Goal: Task Accomplishment & Management: Complete application form

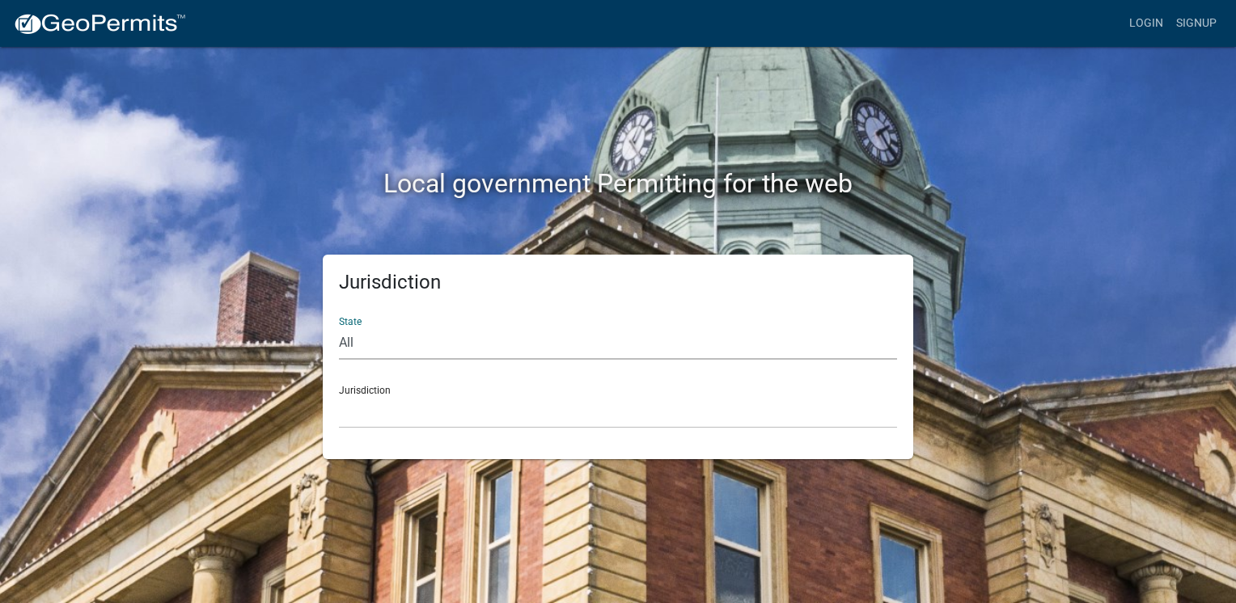
click at [373, 354] on select "All [US_STATE] [US_STATE] [US_STATE] [US_STATE] [US_STATE] [US_STATE] [US_STATE…" at bounding box center [618, 343] width 558 height 33
select select "[US_STATE]"
click at [339, 327] on select "All [US_STATE] [US_STATE] [US_STATE] [US_STATE] [US_STATE] [US_STATE] [US_STATE…" at bounding box center [618, 343] width 558 height 33
drag, startPoint x: 400, startPoint y: 396, endPoint x: 394, endPoint y: 404, distance: 10.4
click at [395, 403] on select "City of [GEOGRAPHIC_DATA], [US_STATE] City of [GEOGRAPHIC_DATA], [US_STATE] Cit…" at bounding box center [618, 412] width 558 height 33
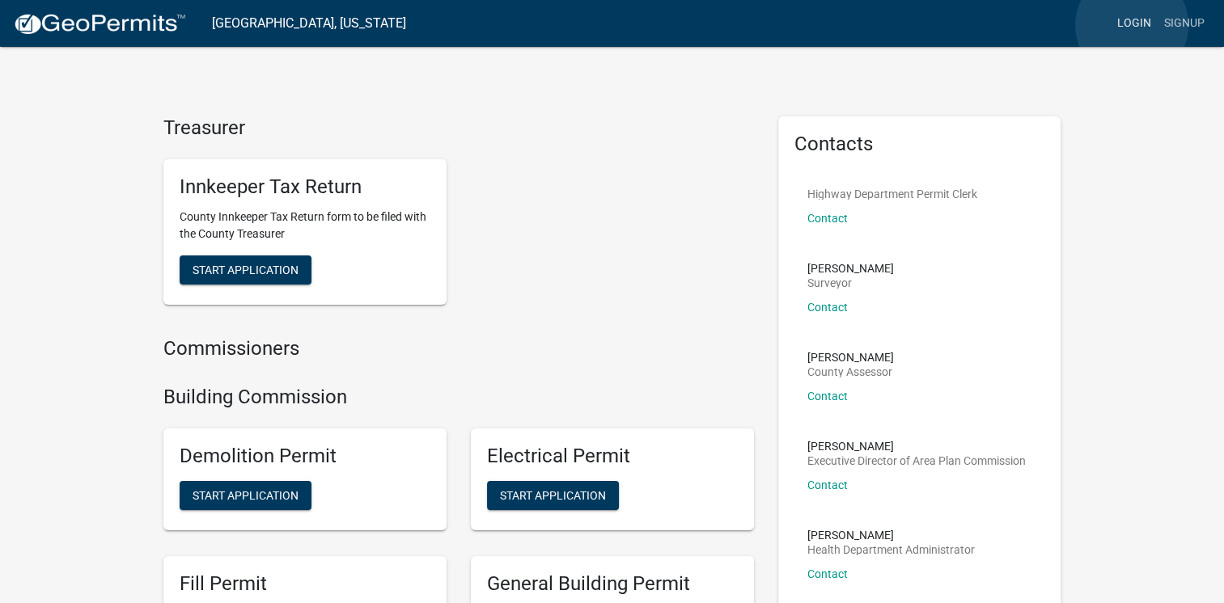
click at [1132, 25] on link "Login" at bounding box center [1134, 23] width 47 height 31
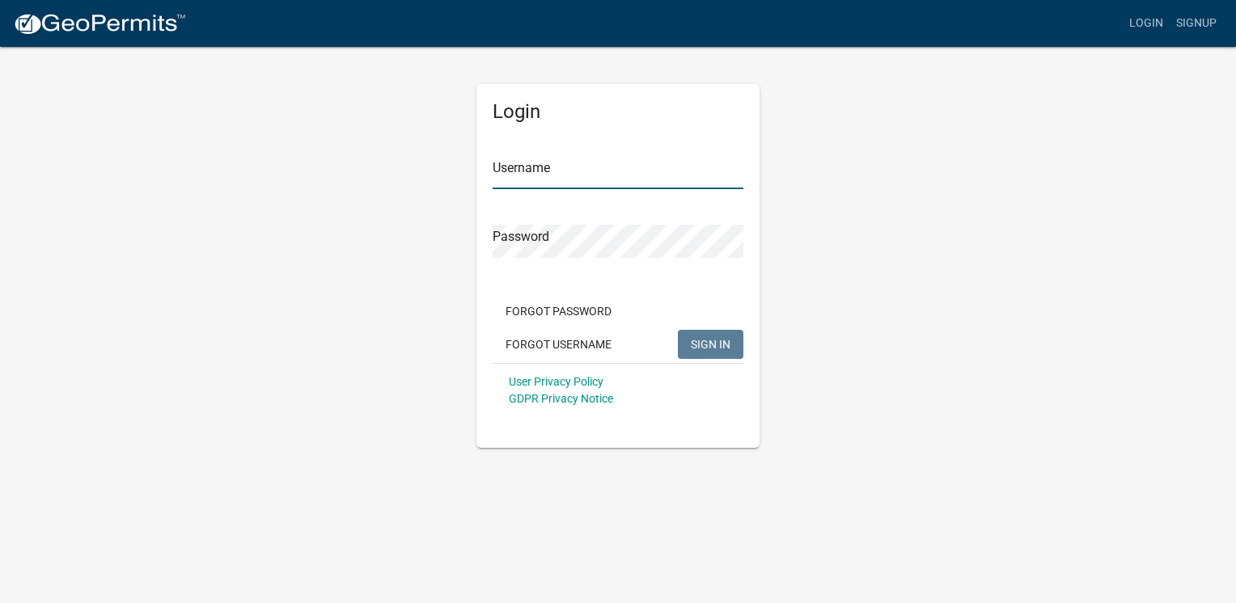
type input "McManomy"
